Goal: Task Accomplishment & Management: Manage account settings

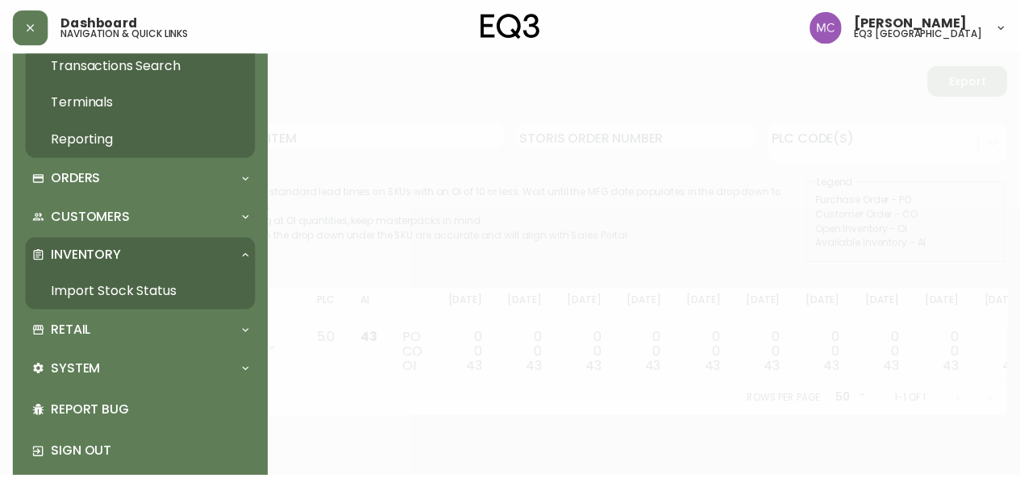
scroll to position [163, 0]
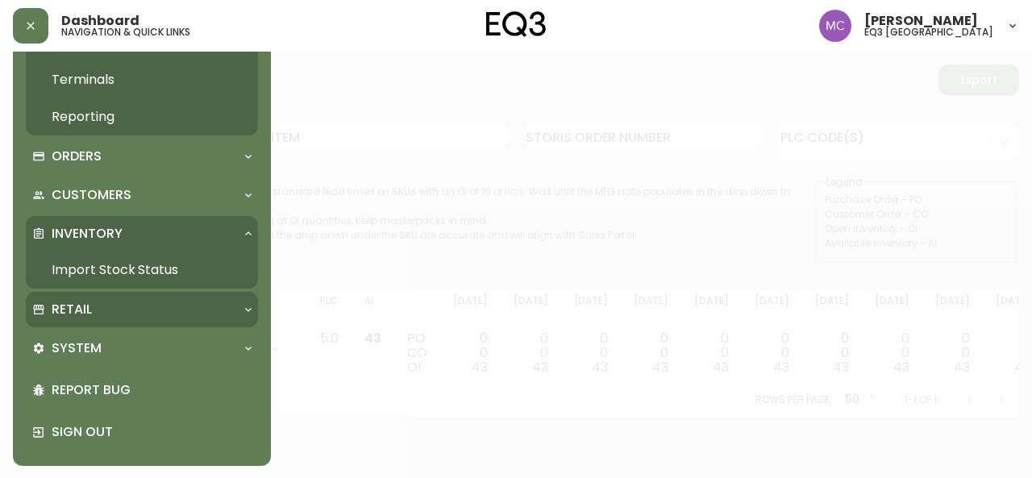
click at [59, 305] on p "Retail" at bounding box center [72, 310] width 40 height 18
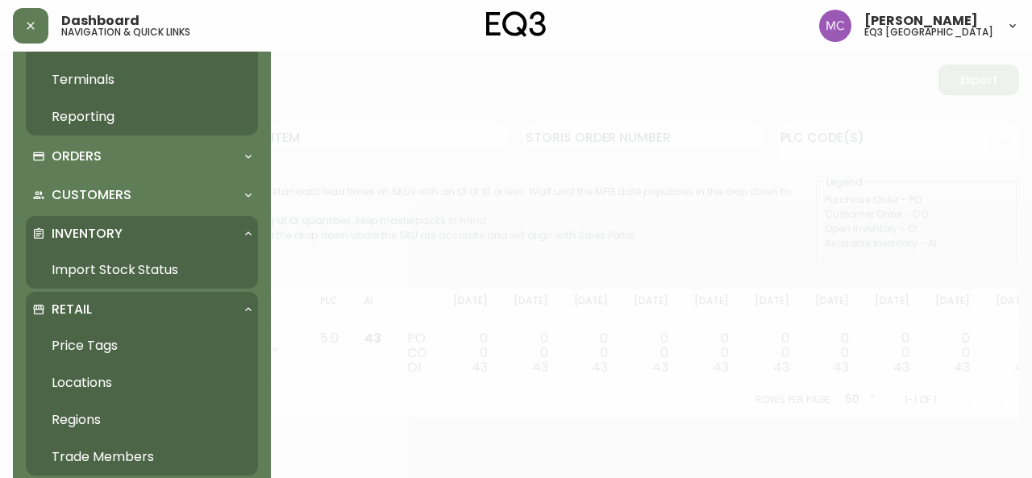
click at [147, 470] on link "Trade Members" at bounding box center [142, 457] width 232 height 37
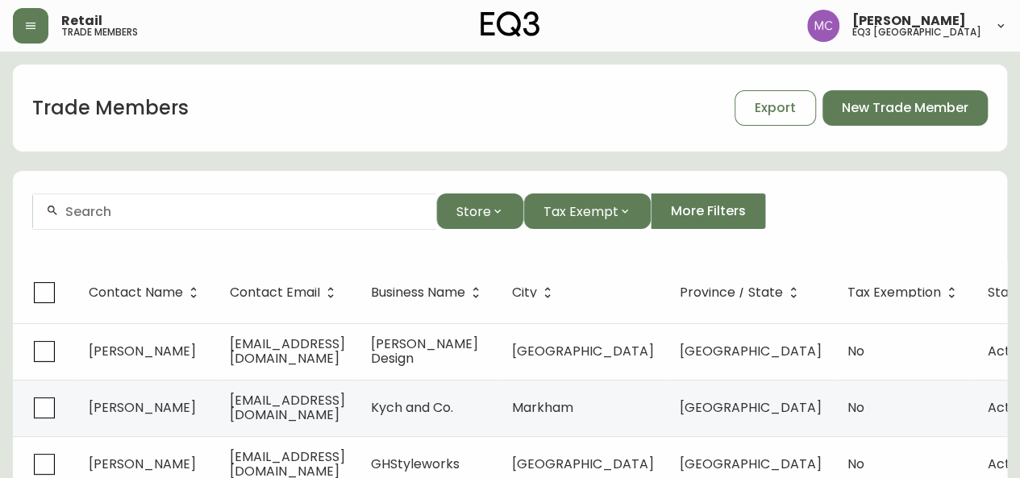
click at [208, 206] on input "text" at bounding box center [244, 211] width 358 height 15
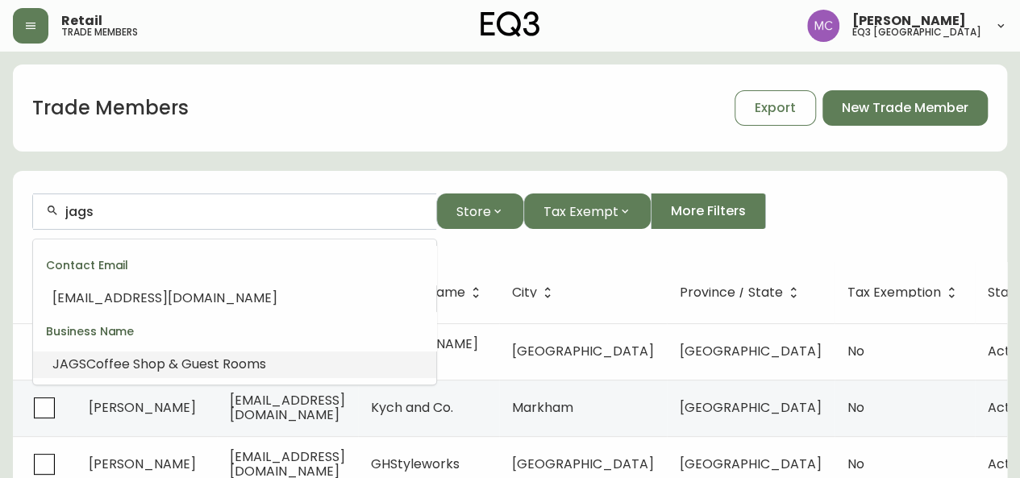
click at [133, 370] on span "Coffee Shop & Guest Rooms" at bounding box center [176, 364] width 180 height 19
type input "JAGS Coffee Shop & Guest Rooms"
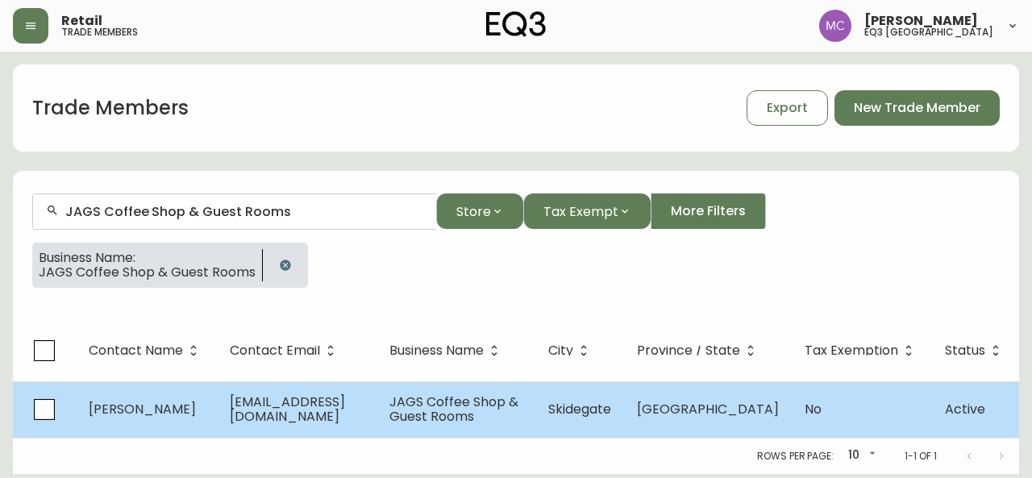
click at [168, 396] on td "[PERSON_NAME]" at bounding box center [146, 409] width 141 height 56
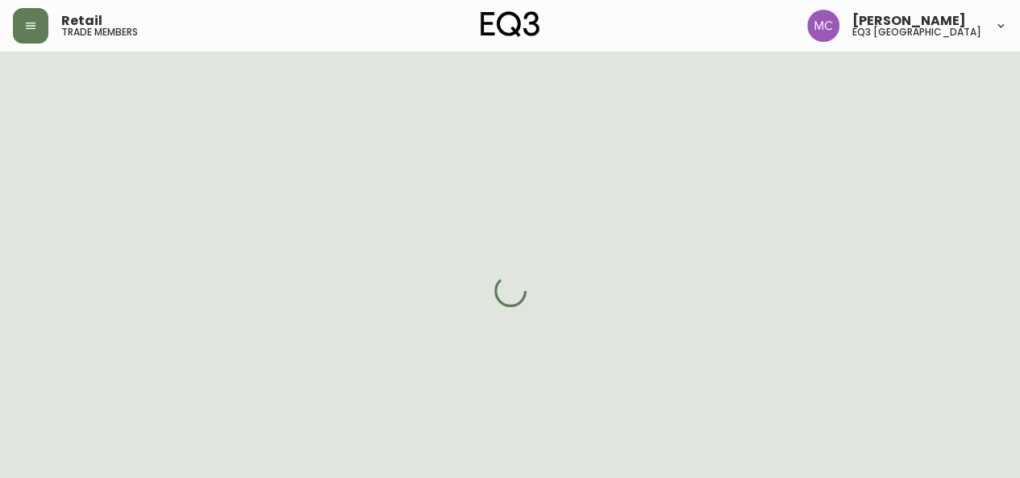
select select "BC"
select select "CA"
select select "CA_EN"
select select "Other"
select select "Hospitality"
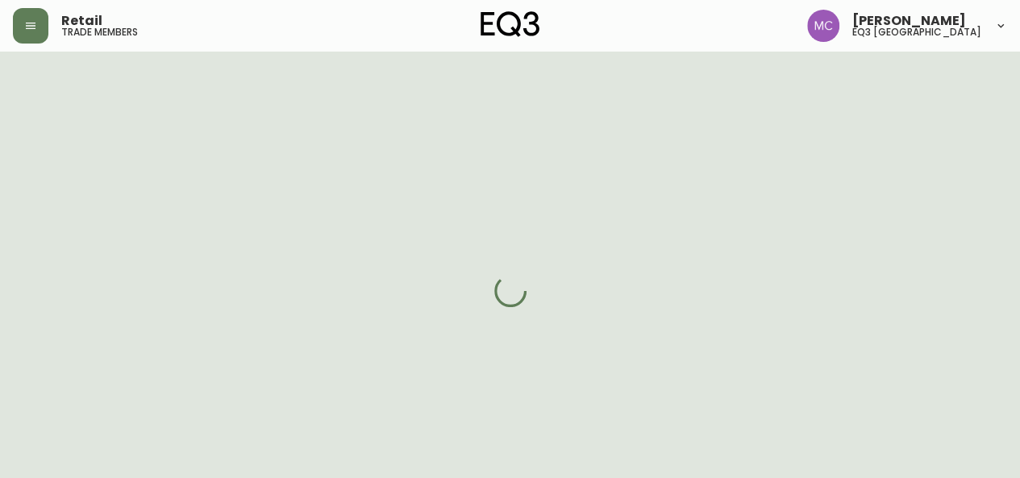
select select "cjw10z96p001r6gs00juufhhe"
select select "false"
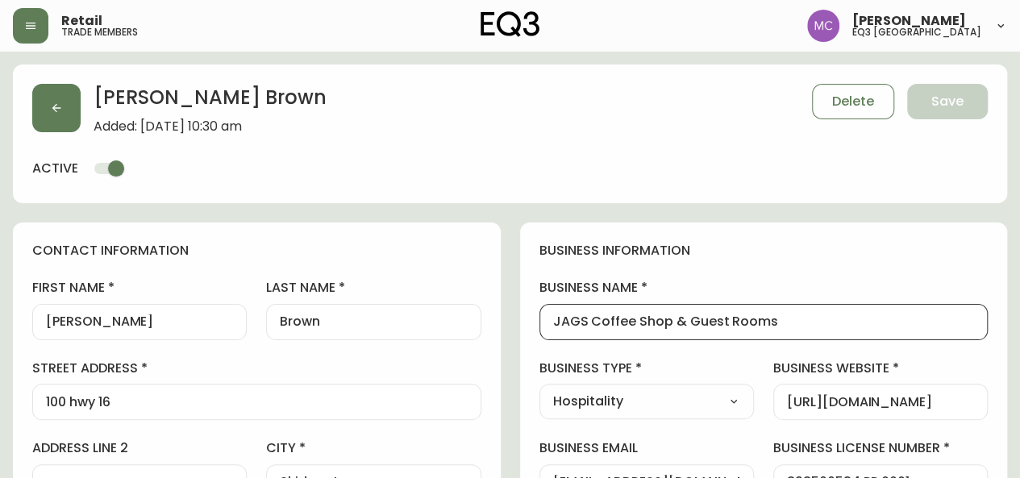
drag, startPoint x: 795, startPoint y: 314, endPoint x: 540, endPoint y: 334, distance: 255.6
click at [540, 334] on div "JAGS Coffee Shop & Guest Rooms" at bounding box center [764, 322] width 449 height 36
drag, startPoint x: 673, startPoint y: 319, endPoint x: 552, endPoint y: 338, distance: 122.5
click at [552, 338] on div "JAGS Coffee Shop & Guest Rooms" at bounding box center [764, 322] width 449 height 36
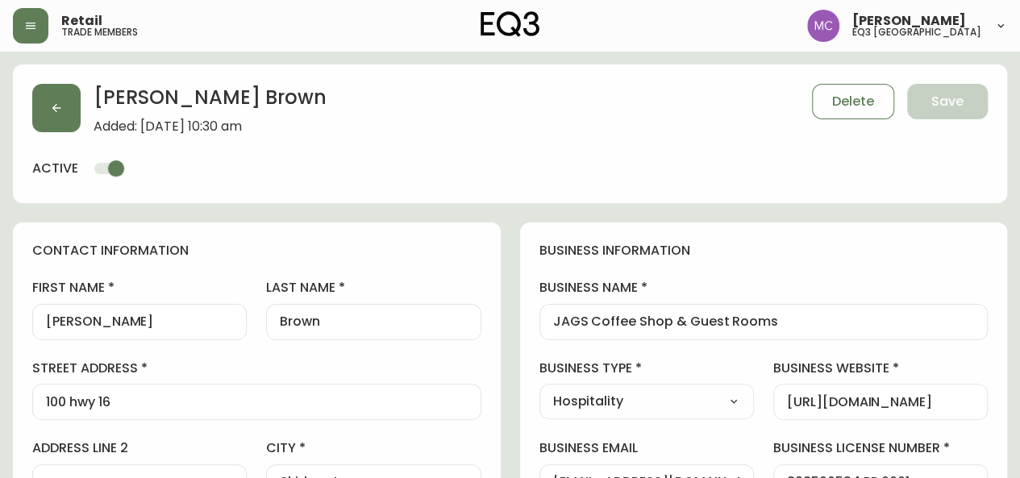
click at [552, 338] on div "JAGS Coffee Shop & Guest Rooms" at bounding box center [764, 322] width 449 height 36
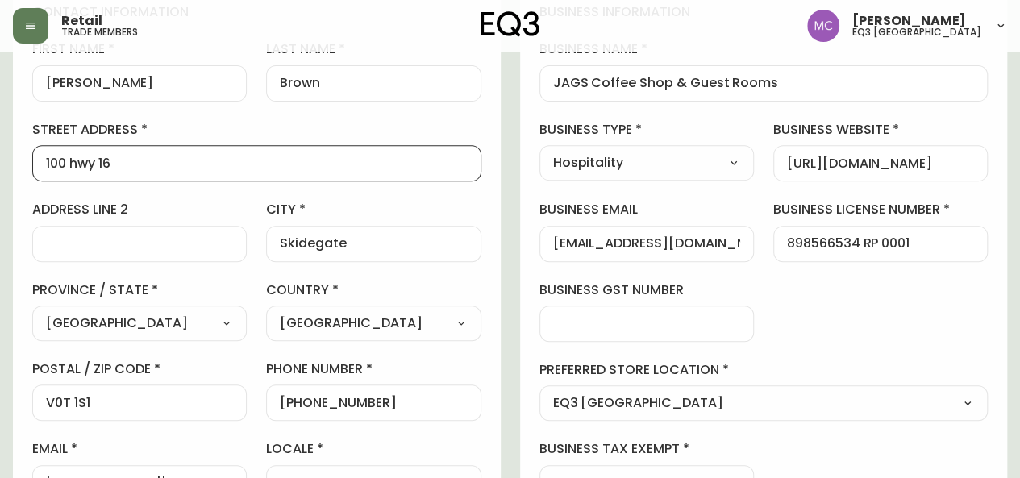
drag, startPoint x: 145, startPoint y: 160, endPoint x: 11, endPoint y: 170, distance: 134.3
click at [11, 170] on main "[PERSON_NAME] Added: [DATE] 10:30 am Delete Save active contact information fir…" at bounding box center [510, 474] width 1020 height 1323
drag, startPoint x: 377, startPoint y: 402, endPoint x: 290, endPoint y: 398, distance: 86.4
click at [290, 398] on input "[PHONE_NUMBER]" at bounding box center [373, 402] width 187 height 15
click at [0, 194] on main "[PERSON_NAME] Added: [DATE] 10:30 am Delete Save active contact information fir…" at bounding box center [510, 474] width 1020 height 1323
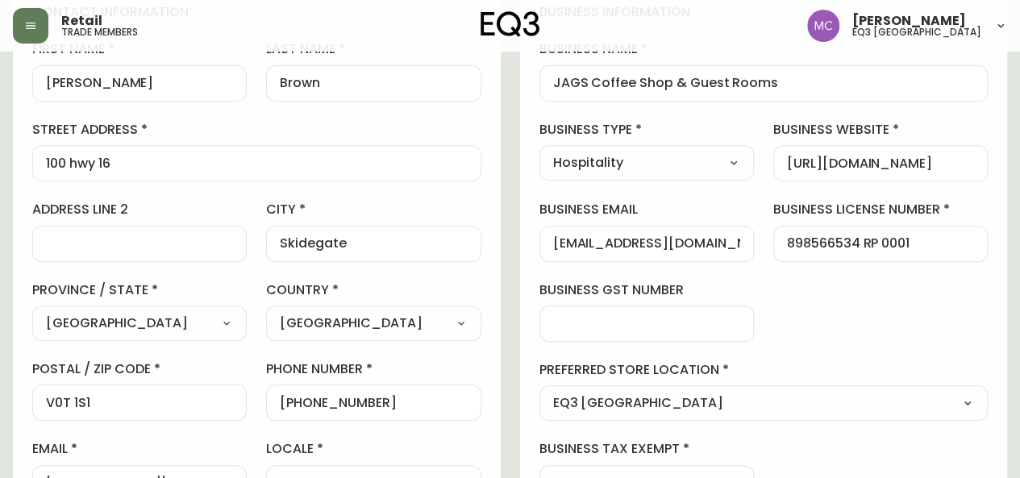
click at [0, 211] on main "[PERSON_NAME] Added: [DATE] 10:30 am Delete Save active contact information fir…" at bounding box center [510, 474] width 1020 height 1323
drag, startPoint x: 696, startPoint y: 242, endPoint x: 529, endPoint y: 238, distance: 167.0
click at [529, 238] on div "business information business name JAGS Coffee Shop & Guest Rooms business type…" at bounding box center [764, 252] width 488 height 536
click at [0, 181] on main "[PERSON_NAME] Added: [DATE] 10:30 am Delete Save active contact information fir…" at bounding box center [510, 474] width 1020 height 1323
drag, startPoint x: 148, startPoint y: 160, endPoint x: 0, endPoint y: 154, distance: 147.7
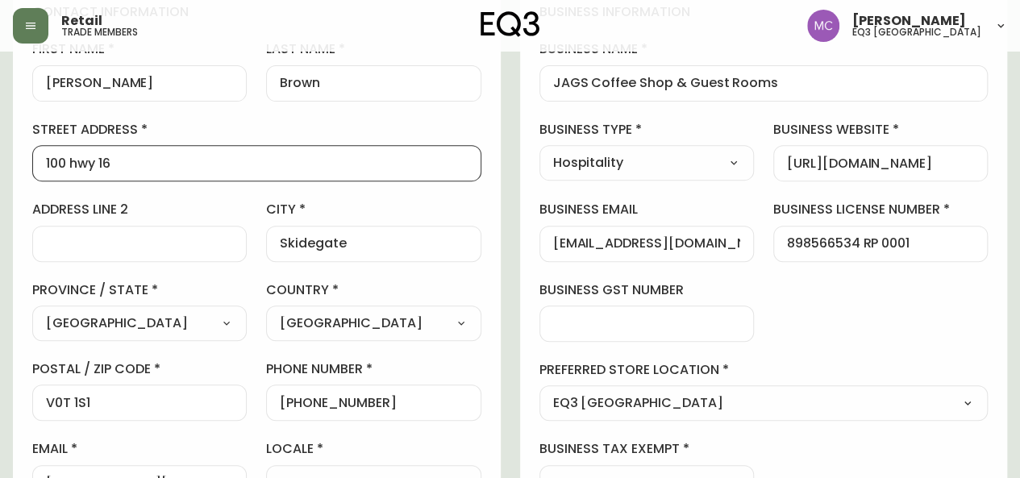
click at [0, 154] on main "[PERSON_NAME] Added: [DATE] 10:30 am Delete Save active contact information fir…" at bounding box center [510, 474] width 1020 height 1323
click at [253, 175] on div "100 hwy 16" at bounding box center [256, 163] width 449 height 36
